Goal: Information Seeking & Learning: Learn about a topic

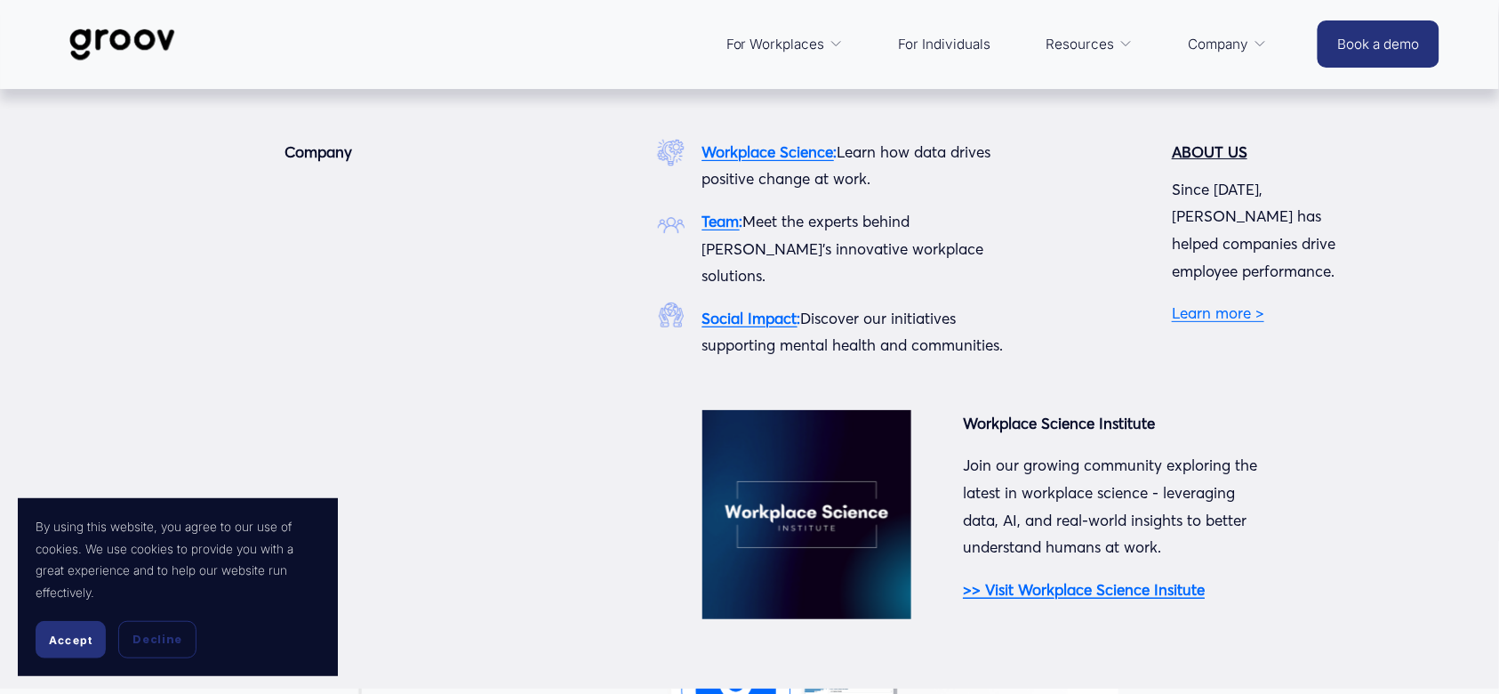
click at [1222, 36] on span "Company" at bounding box center [1219, 44] width 60 height 25
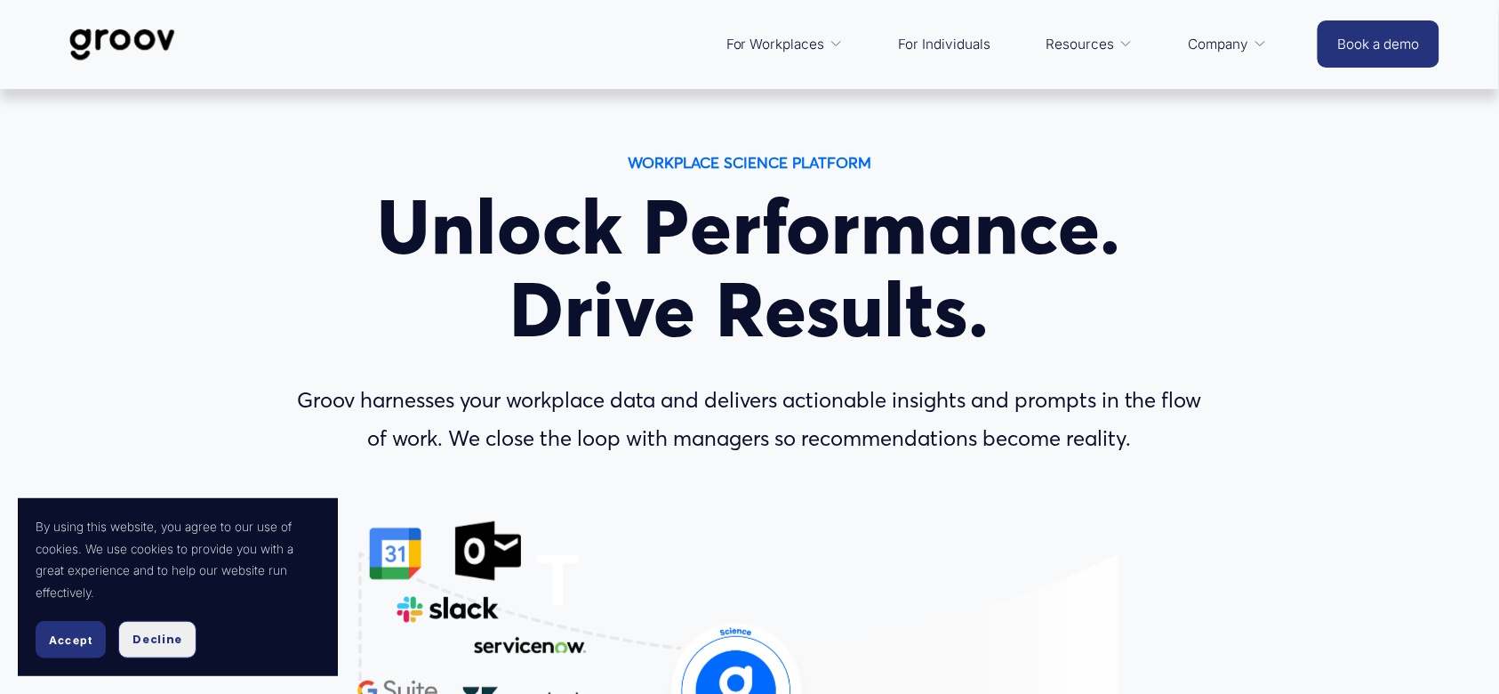
click at [164, 639] on span "Decline" at bounding box center [157, 639] width 50 height 16
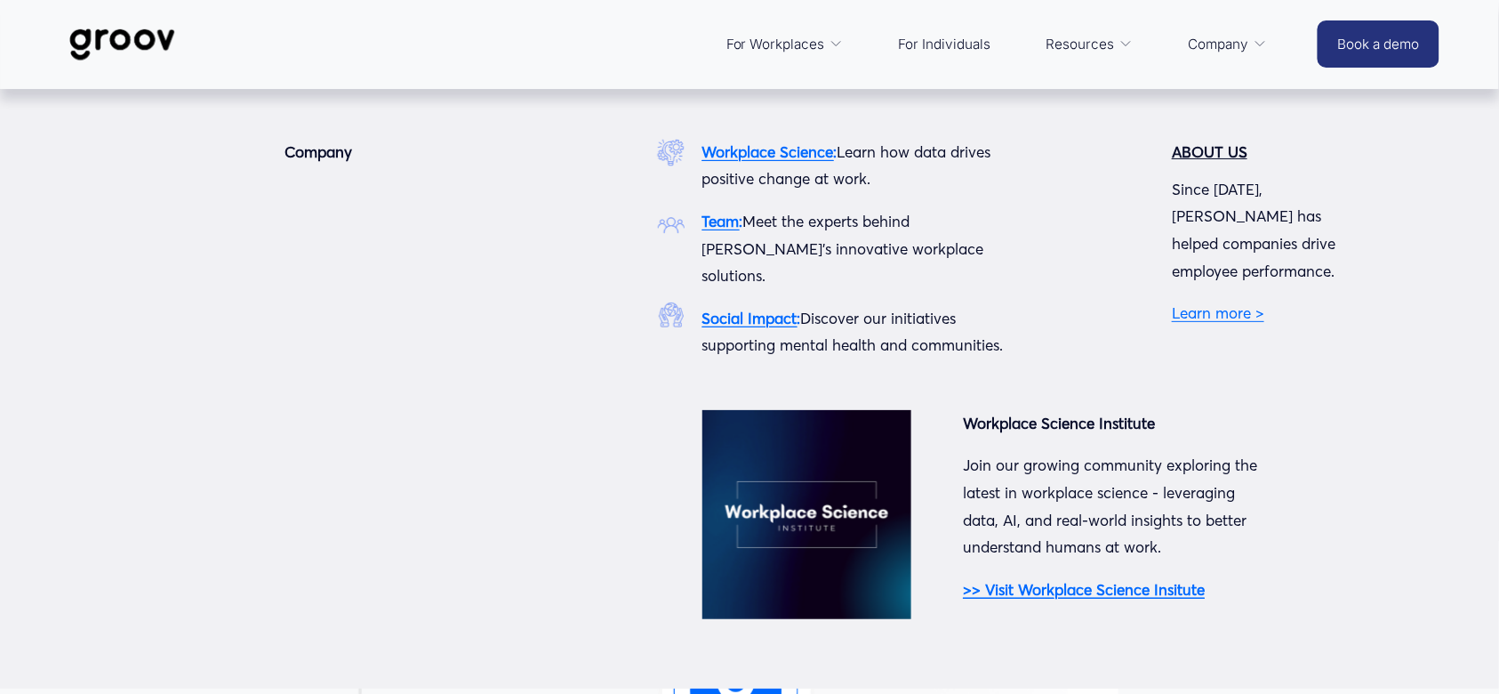
click at [1202, 303] on link "Learn more >" at bounding box center [1218, 312] width 92 height 19
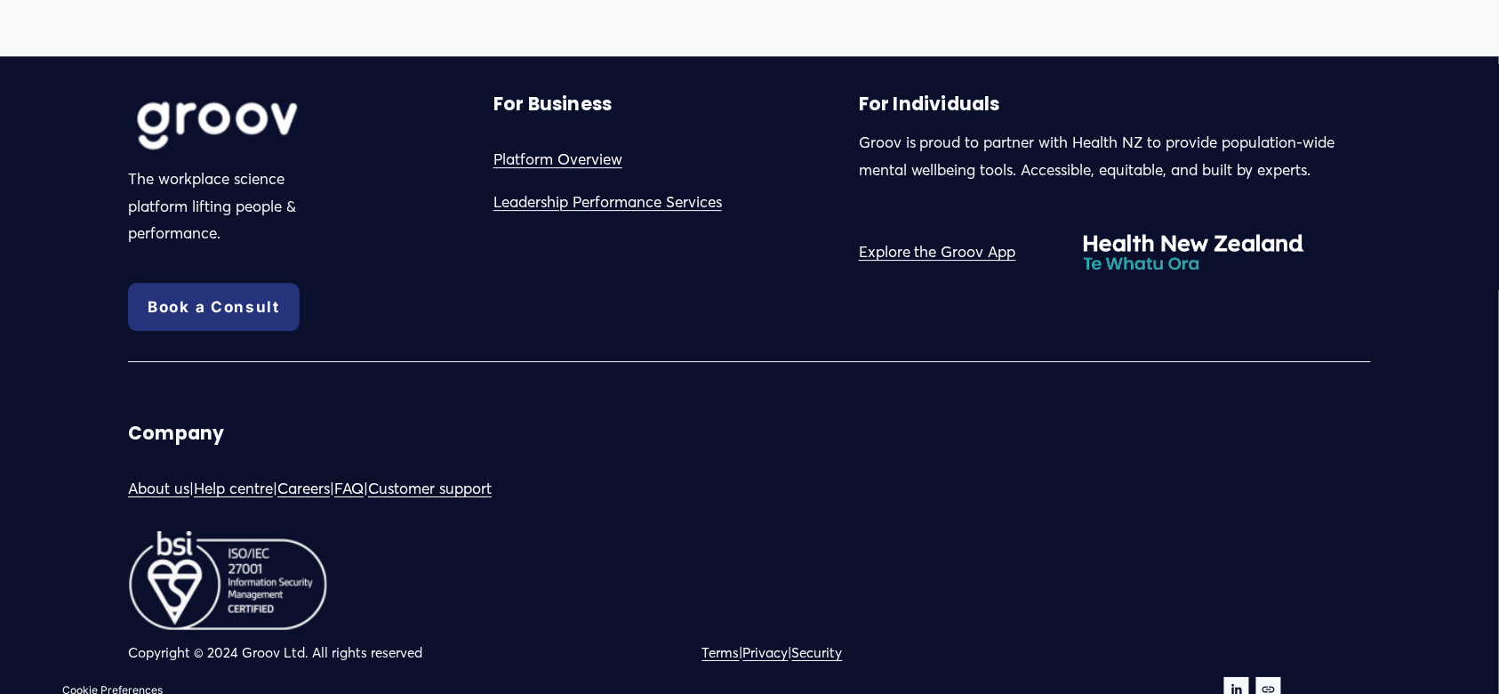
scroll to position [1744, 0]
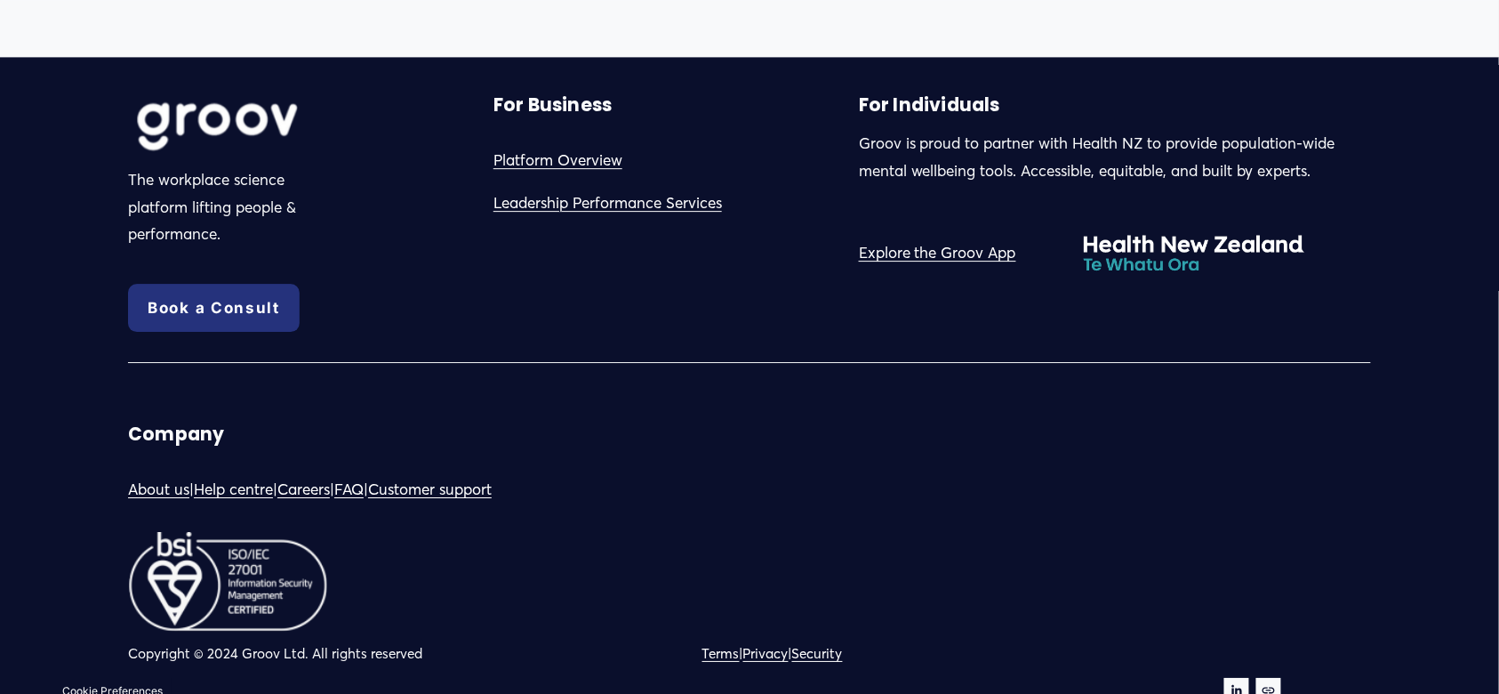
click at [1035, 207] on div "Groov is proud to partner with Health NZ to provide population-wide mental well…" at bounding box center [1115, 180] width 512 height 100
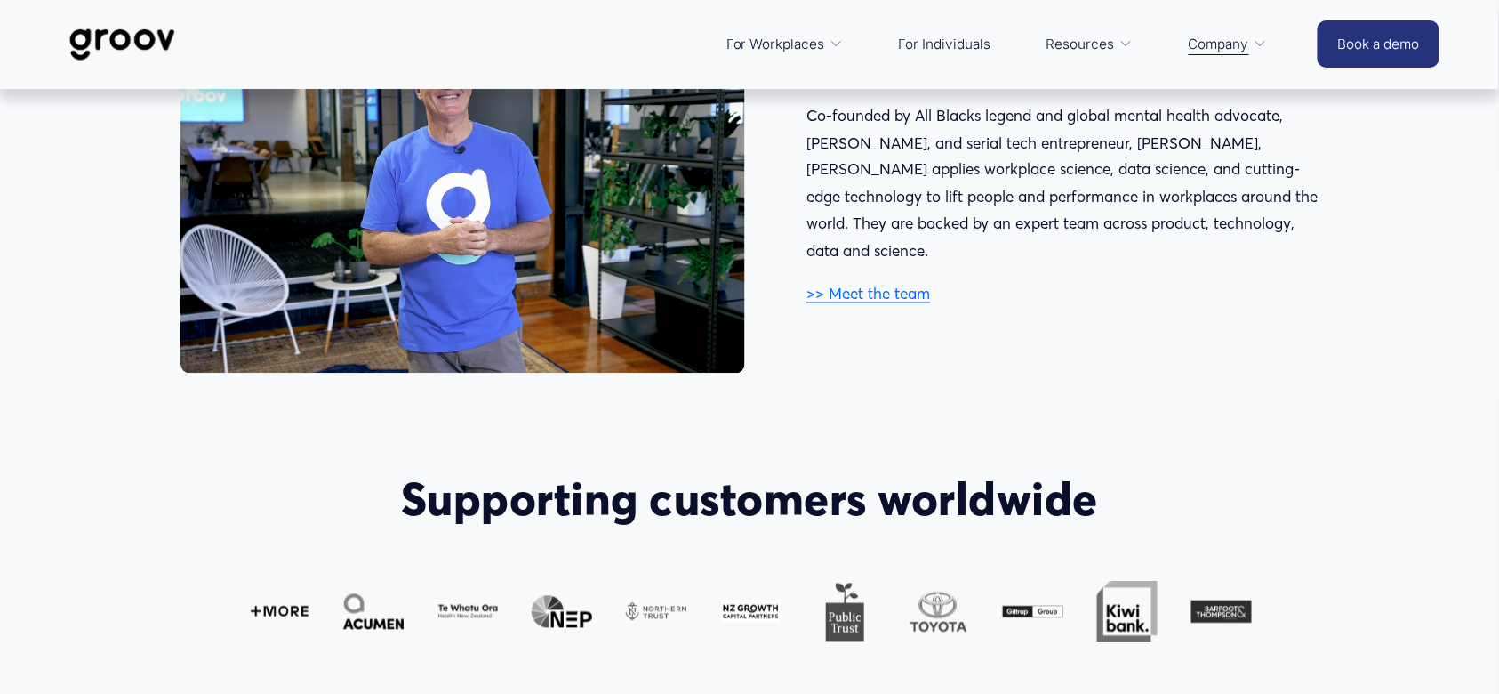
scroll to position [937, 0]
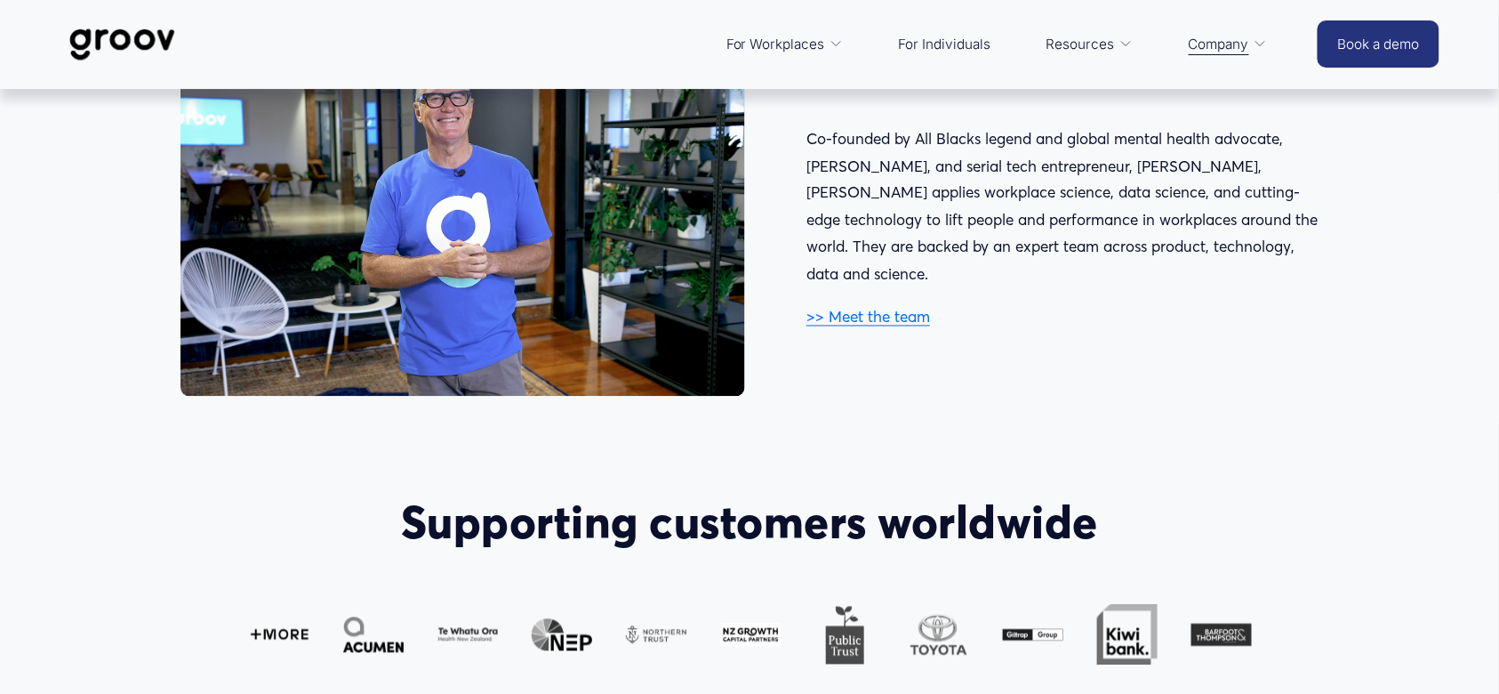
click at [924, 308] on link ">> Meet the team" at bounding box center [869, 317] width 124 height 19
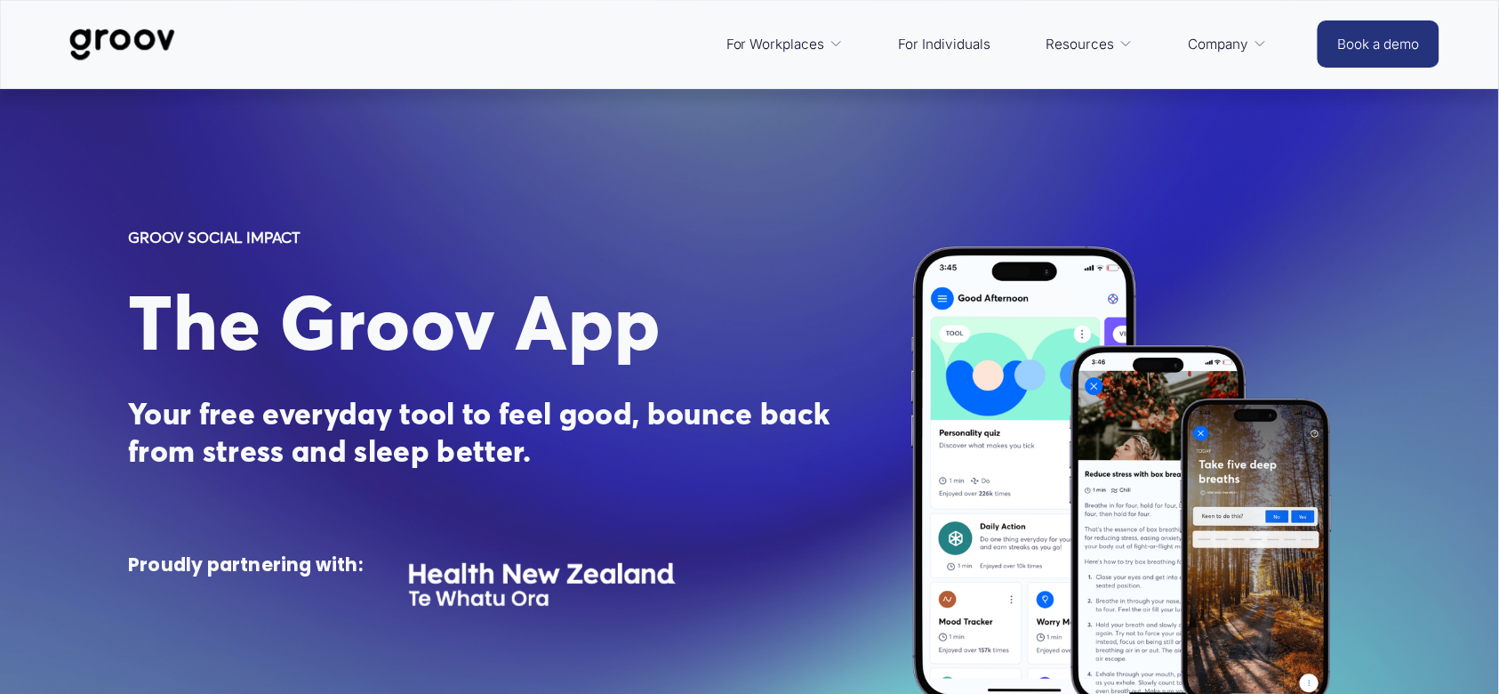
click at [889, 285] on div "GROOV SOCIAL IMPACT The Groov App Your free everyday tool to feel good, bounce …" at bounding box center [749, 475] width 1499 height 574
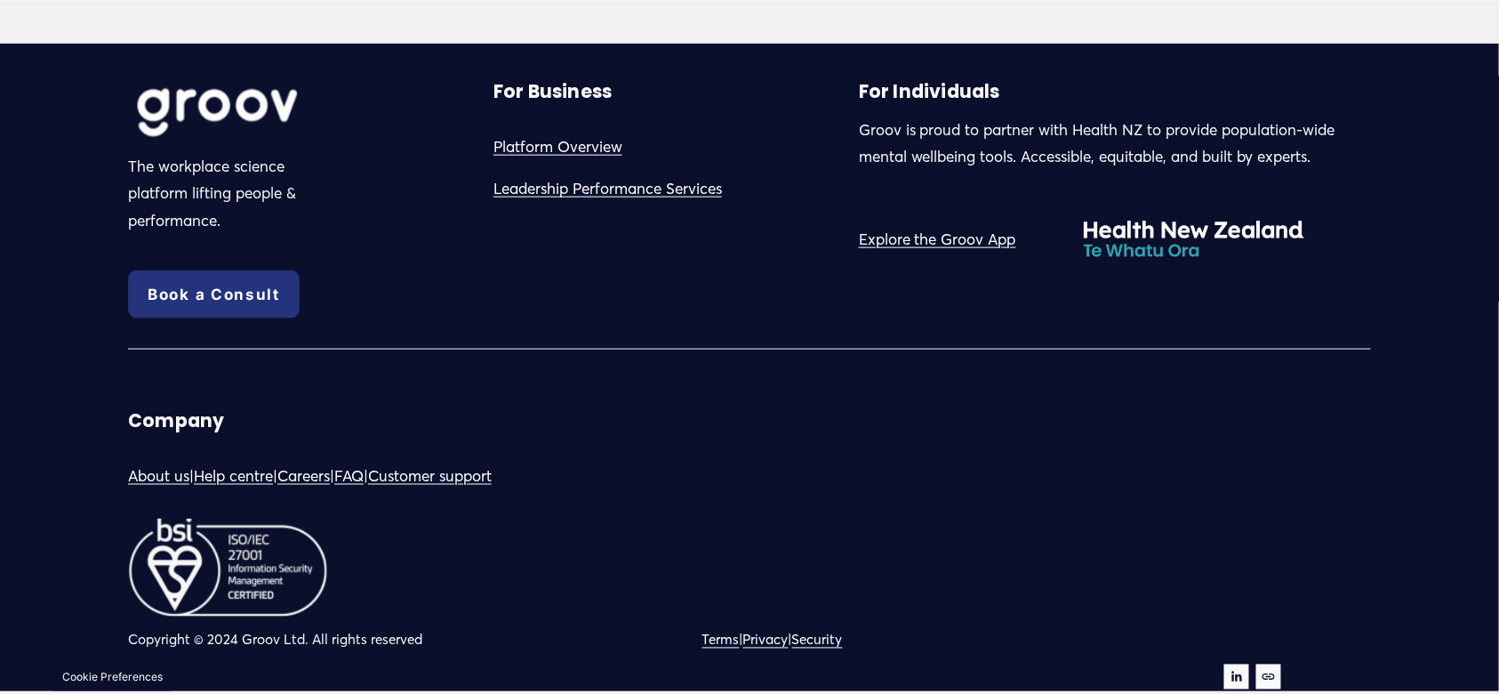
scroll to position [5132, 0]
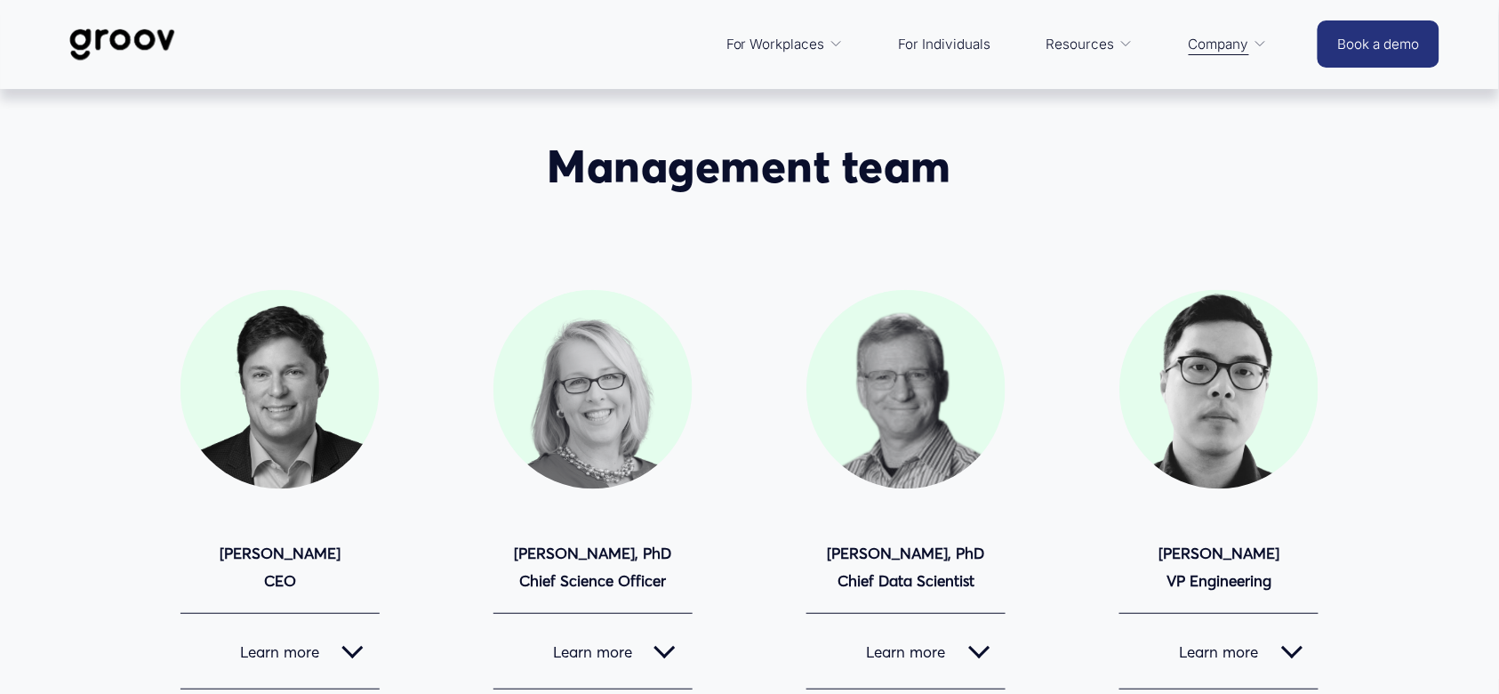
click at [1040, 229] on div "Management team [PERSON_NAME] CEO" at bounding box center [749, 426] width 1499 height 574
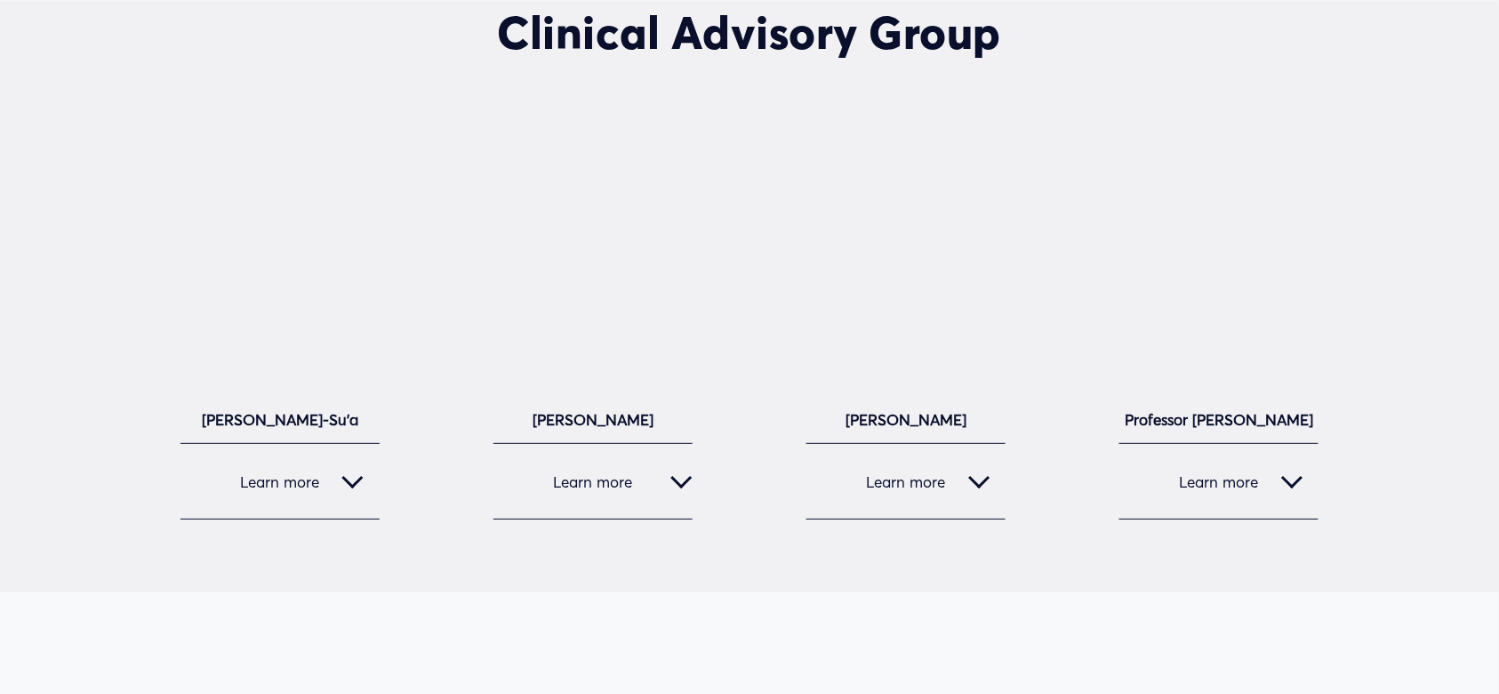
scroll to position [2276, 0]
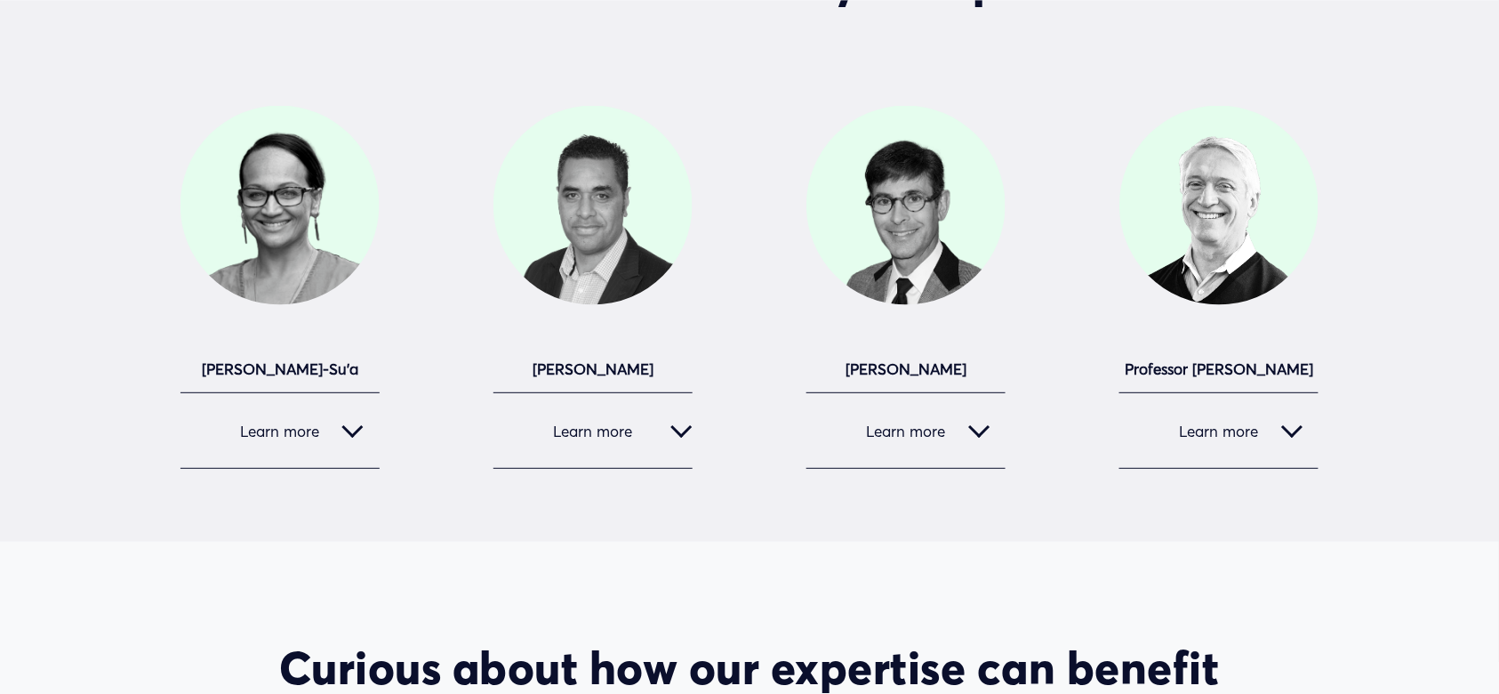
click at [342, 430] on div at bounding box center [352, 430] width 21 height 21
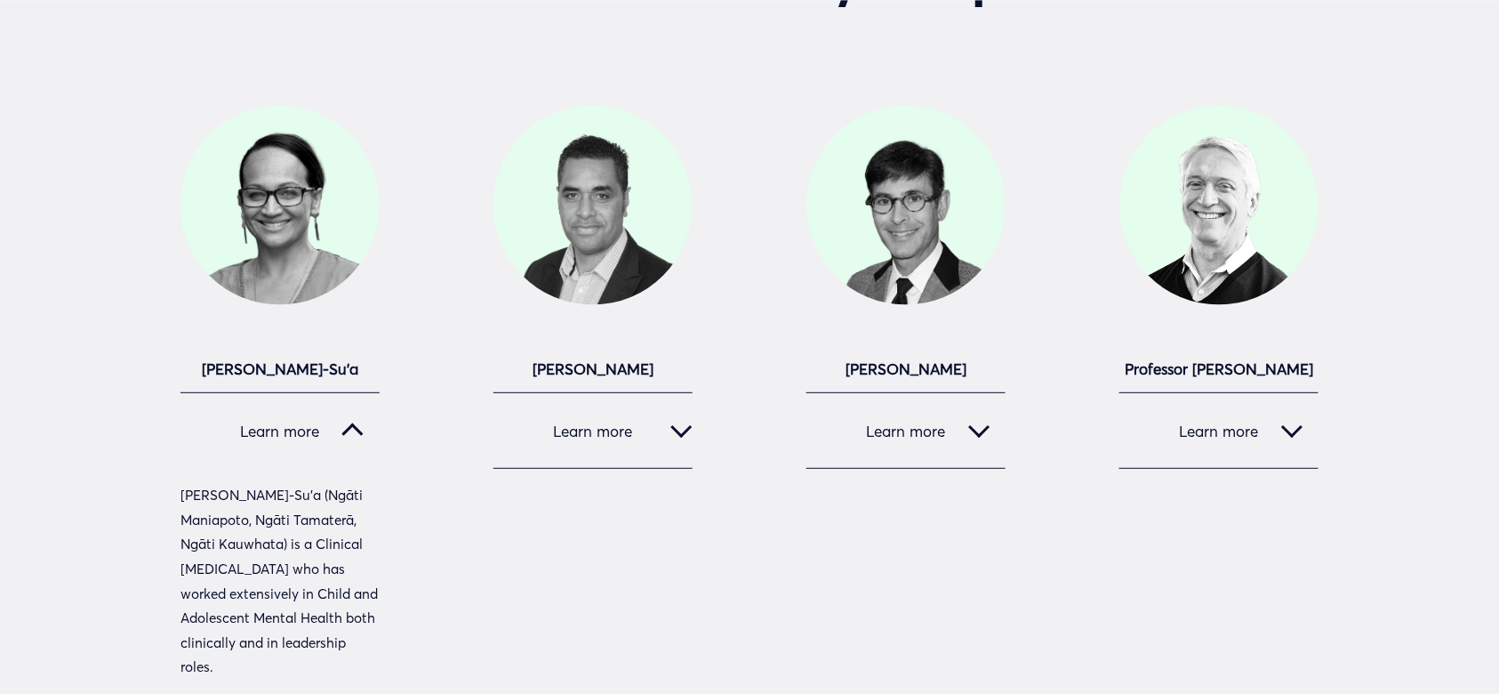
click at [78, 509] on div "Clinical Advisory Group" at bounding box center [749, 537] width 1499 height 1165
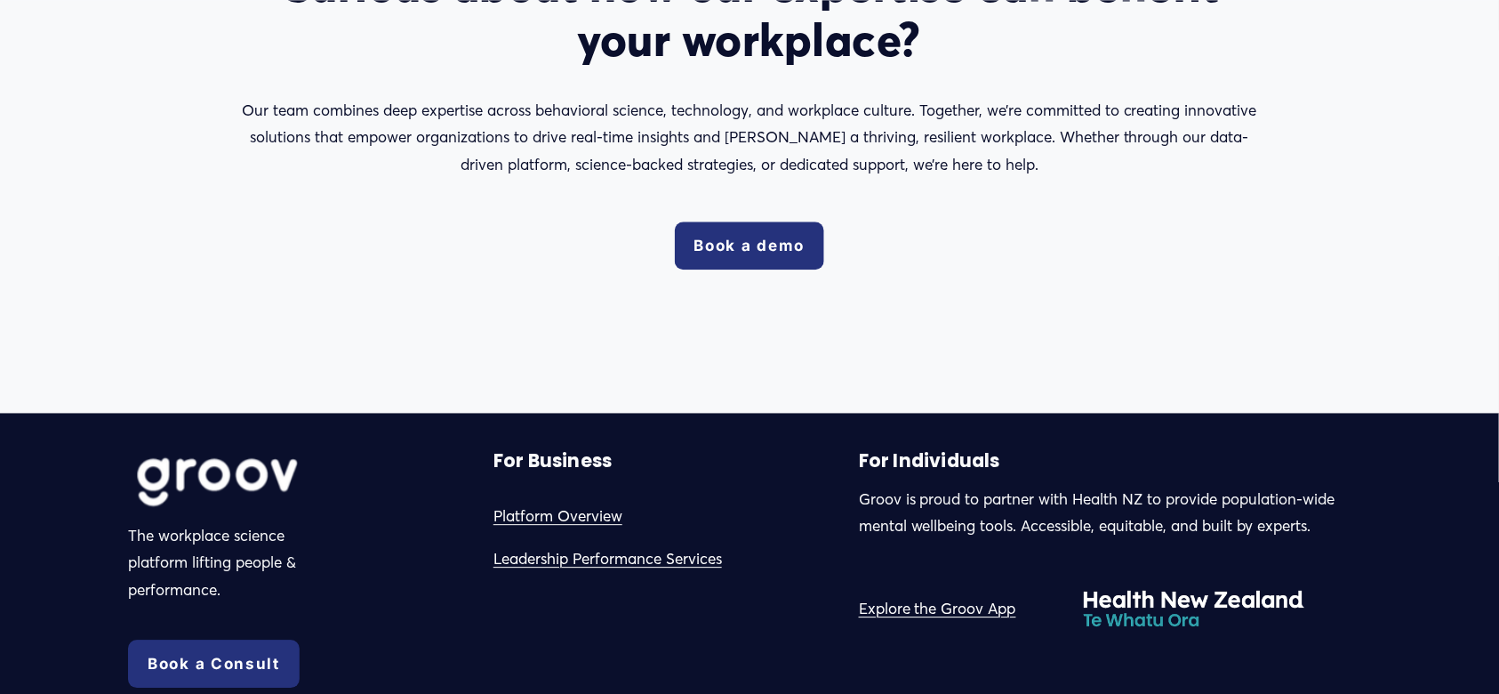
scroll to position [3699, 0]
